Goal: Transaction & Acquisition: Book appointment/travel/reservation

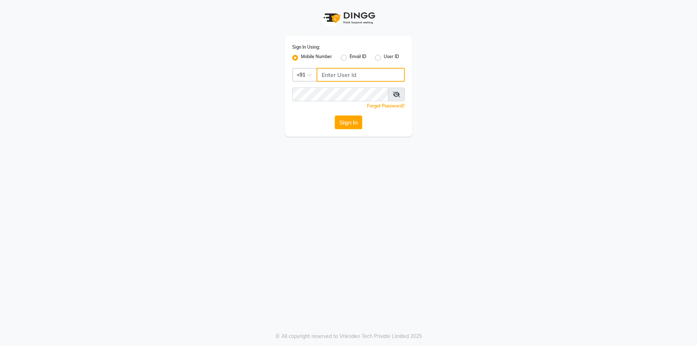
click at [328, 74] on input "Username" at bounding box center [361, 75] width 88 height 14
type input "7045207023"
click at [354, 122] on button "Sign In" at bounding box center [349, 122] width 28 height 14
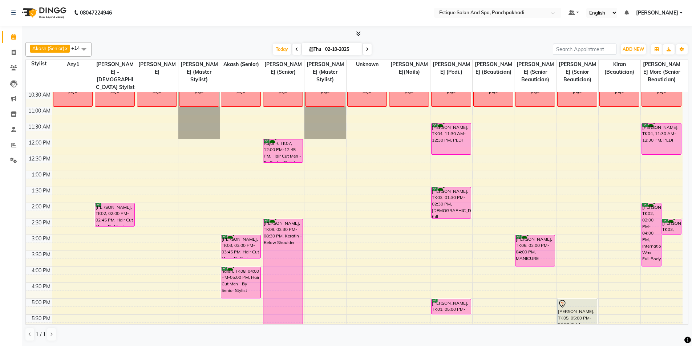
scroll to position [38, 0]
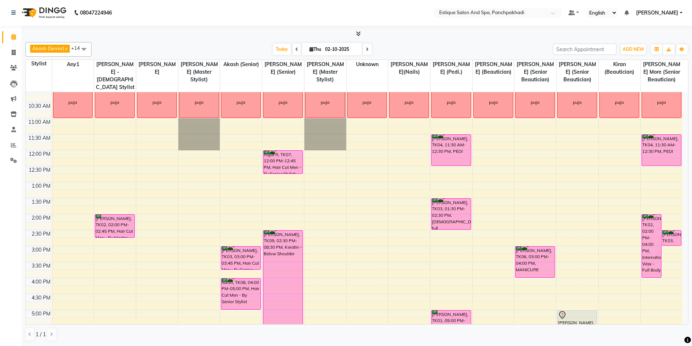
click at [363, 137] on div "9:00 AM 9:30 AM 10:00 AM 10:30 AM 11:00 AM 11:30 AM 12:00 PM 12:30 PM 1:00 PM 1…" at bounding box center [354, 261] width 657 height 415
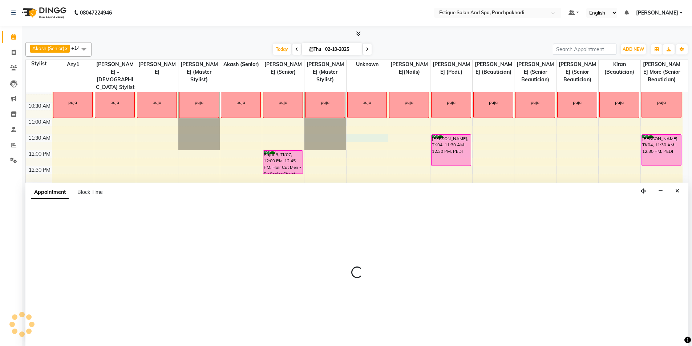
select select "16322"
select select "690"
select select "tentative"
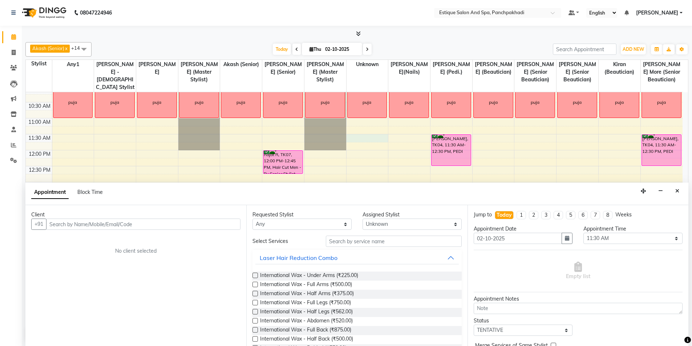
click at [82, 225] on input "text" at bounding box center [143, 224] width 194 height 11
click at [95, 225] on input "text" at bounding box center [143, 224] width 194 height 11
type input "9"
type input "7718874484"
click at [216, 223] on span "Add Client" at bounding box center [225, 224] width 24 height 7
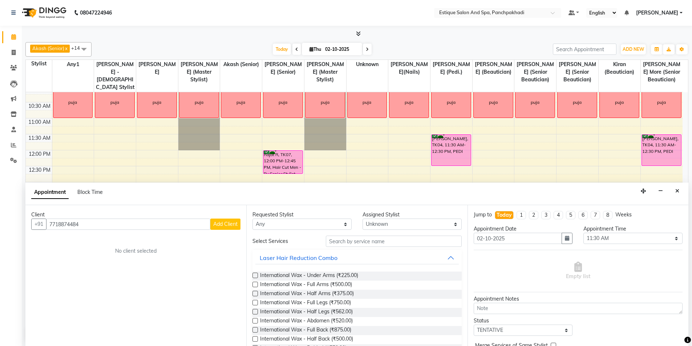
select select "22"
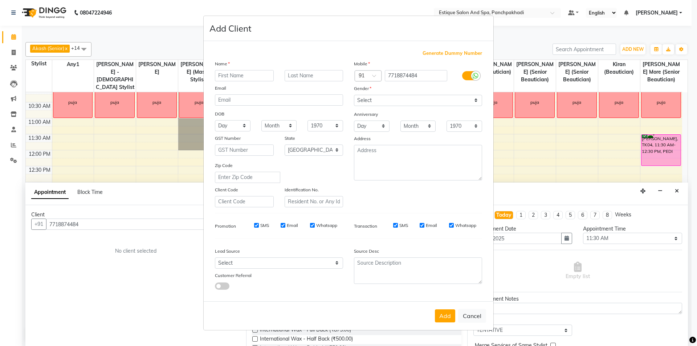
click at [234, 73] on input "text" at bounding box center [244, 75] width 59 height 11
type input "shruti"
type input "verma"
click at [402, 102] on select "Select [DEMOGRAPHIC_DATA] [DEMOGRAPHIC_DATA] Other Prefer Not To Say" at bounding box center [418, 100] width 128 height 11
select select "[DEMOGRAPHIC_DATA]"
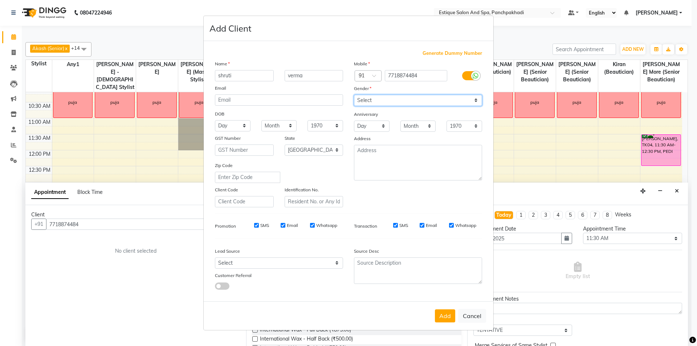
click at [354, 95] on select "Select [DEMOGRAPHIC_DATA] [DEMOGRAPHIC_DATA] Other Prefer Not To Say" at bounding box center [418, 100] width 128 height 11
click at [449, 319] on button "Add" at bounding box center [445, 315] width 20 height 13
select select
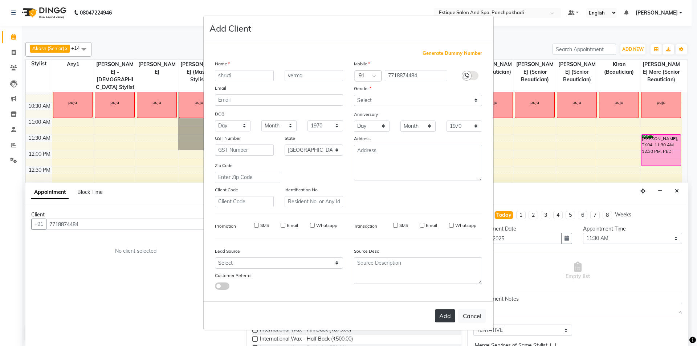
select select "null"
select select
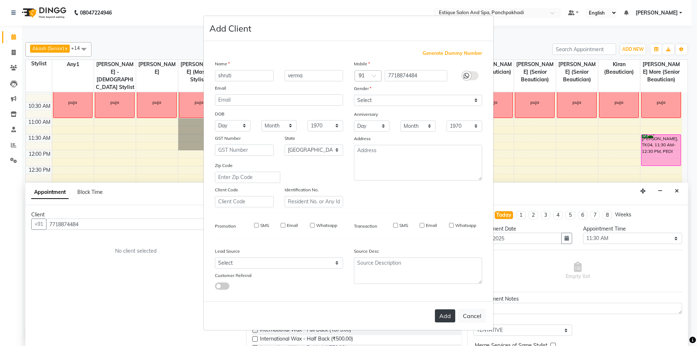
checkbox input "false"
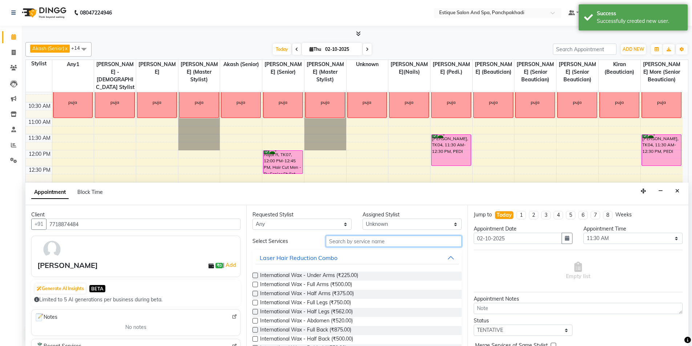
click at [343, 244] on input "text" at bounding box center [394, 241] width 136 height 11
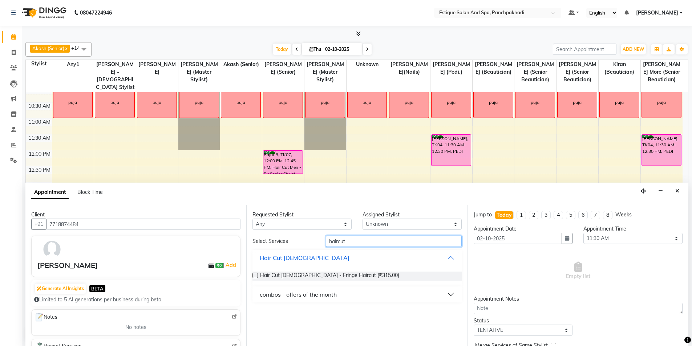
type input "haircut"
click at [397, 296] on button "combos - offers of the month" at bounding box center [356, 294] width 203 height 13
drag, startPoint x: 355, startPoint y: 240, endPoint x: 289, endPoint y: 241, distance: 66.1
click at [289, 241] on div "Select Services haircut" at bounding box center [357, 241] width 220 height 11
type input "599"
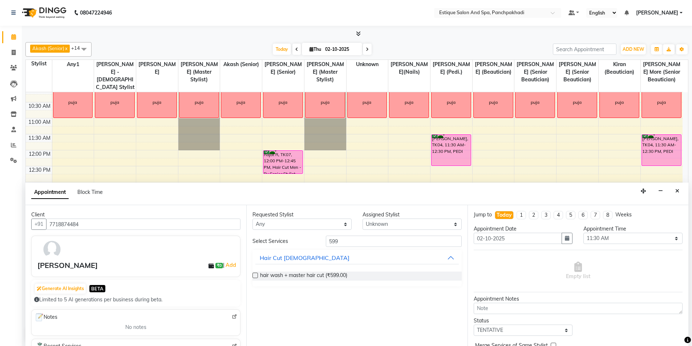
click at [256, 274] on label at bounding box center [254, 275] width 5 height 5
click at [256, 274] on input "checkbox" at bounding box center [254, 276] width 5 height 5
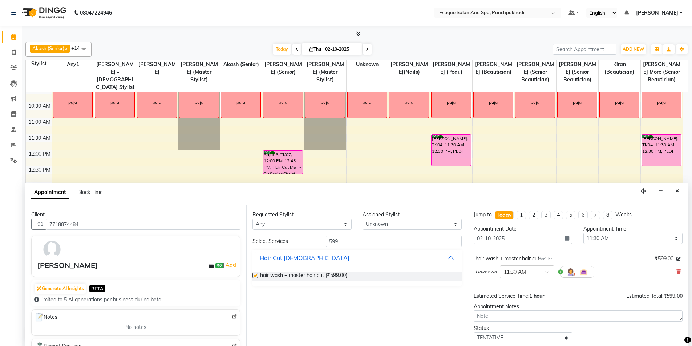
checkbox input "false"
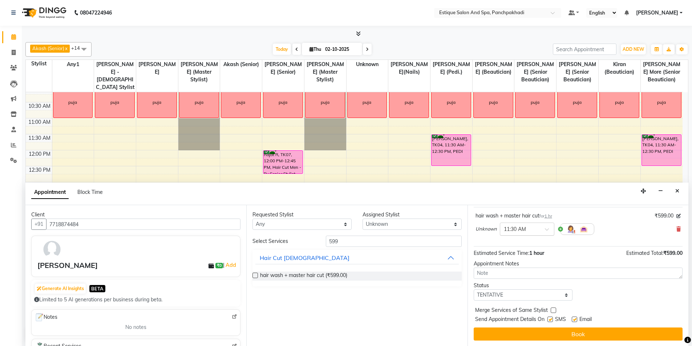
scroll to position [43, 0]
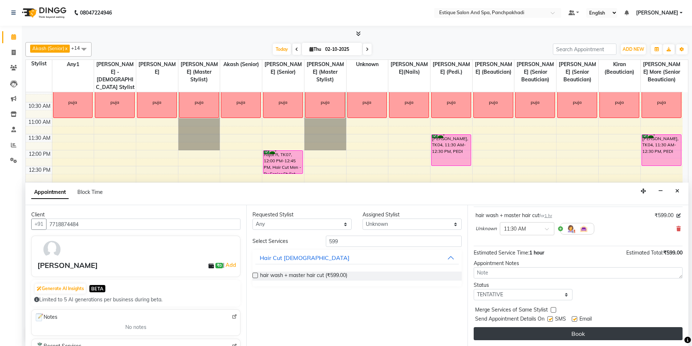
click at [581, 332] on button "Book" at bounding box center [578, 333] width 209 height 13
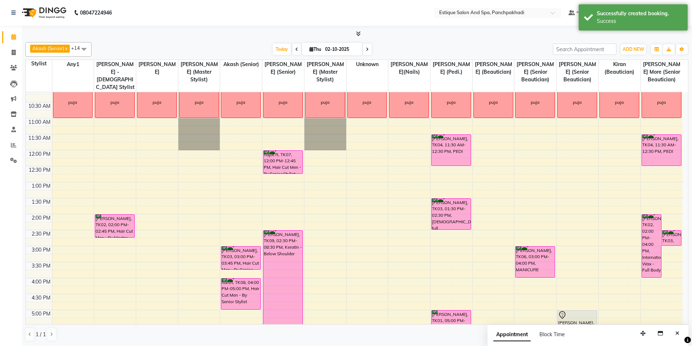
scroll to position [0, 0]
